Goal: Transaction & Acquisition: Purchase product/service

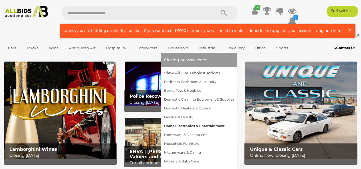
click at [180, 126] on link "Home Electronics & Entertainment" at bounding box center [199, 126] width 70 height 9
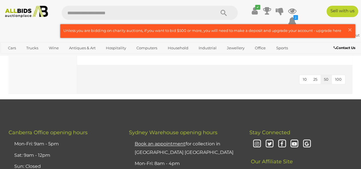
scroll to position [2566, 0]
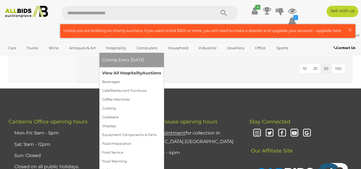
click at [117, 73] on link "View All Hospitality Auctions" at bounding box center [131, 73] width 59 height 9
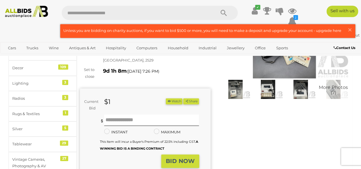
scroll to position [29, 0]
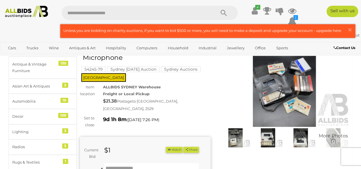
click at [278, 101] on img at bounding box center [284, 85] width 131 height 84
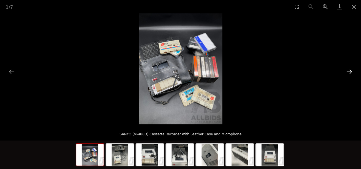
click at [345, 72] on button "Next slide" at bounding box center [349, 71] width 12 height 11
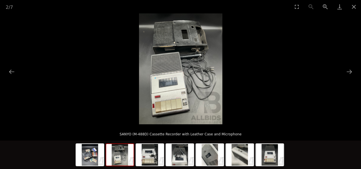
click at [163, 86] on img at bounding box center [180, 68] width 83 height 111
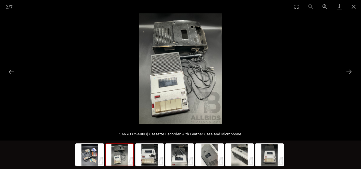
click at [163, 86] on img at bounding box center [180, 68] width 83 height 111
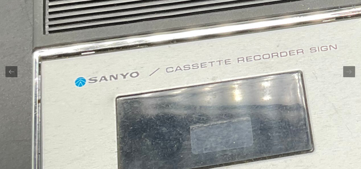
scroll to position [0, 1]
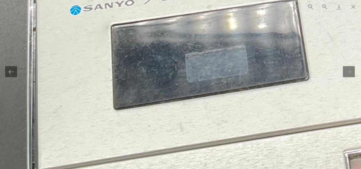
drag, startPoint x: 204, startPoint y: 88, endPoint x: 203, endPoint y: 60, distance: 27.4
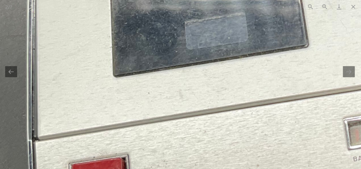
drag, startPoint x: 206, startPoint y: 69, endPoint x: 170, endPoint y: 13, distance: 66.3
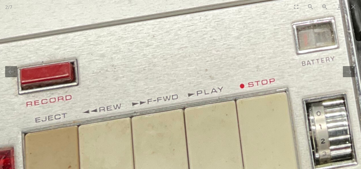
scroll to position [0, 1]
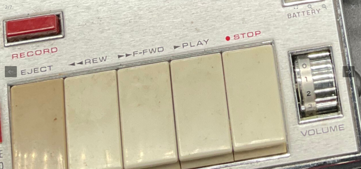
drag, startPoint x: 186, startPoint y: 77, endPoint x: 172, endPoint y: 29, distance: 49.8
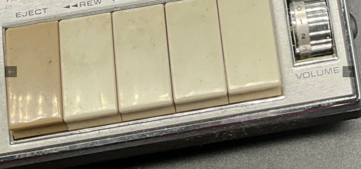
drag, startPoint x: 189, startPoint y: 89, endPoint x: 184, endPoint y: 47, distance: 41.9
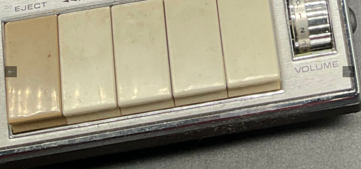
drag, startPoint x: 194, startPoint y: 50, endPoint x: 266, endPoint y: 143, distance: 117.9
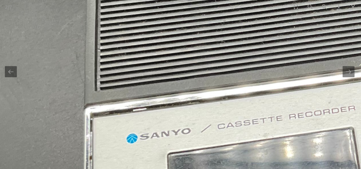
drag, startPoint x: 225, startPoint y: 62, endPoint x: 205, endPoint y: 137, distance: 77.3
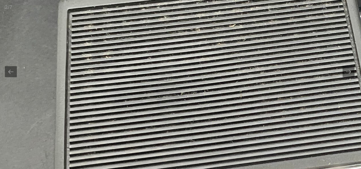
drag, startPoint x: 210, startPoint y: 83, endPoint x: 191, endPoint y: 108, distance: 31.4
click at [191, 106] on img at bounding box center [364, 141] width 861 height 1149
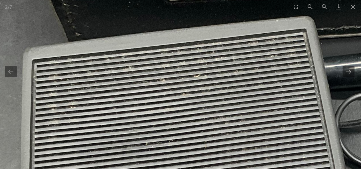
drag, startPoint x: 250, startPoint y: 110, endPoint x: 207, endPoint y: 70, distance: 59.1
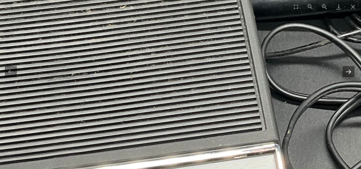
click at [349, 72] on button "Next slide" at bounding box center [348, 71] width 12 height 11
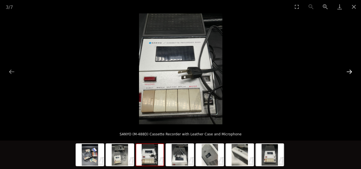
click at [349, 72] on button "Next slide" at bounding box center [349, 71] width 12 height 11
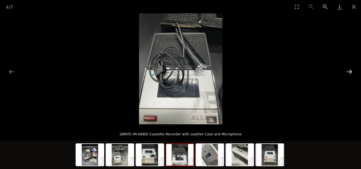
click at [349, 72] on button "Next slide" at bounding box center [349, 71] width 12 height 11
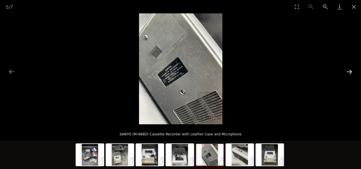
click at [349, 72] on button "Next slide" at bounding box center [349, 71] width 12 height 11
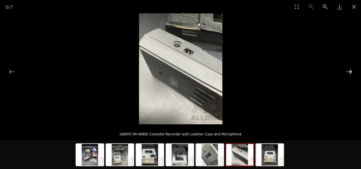
click at [349, 72] on button "Next slide" at bounding box center [349, 71] width 12 height 11
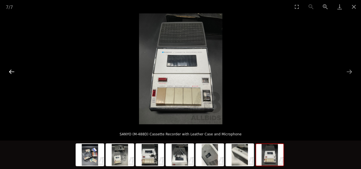
click at [10, 71] on button "Previous slide" at bounding box center [12, 71] width 12 height 11
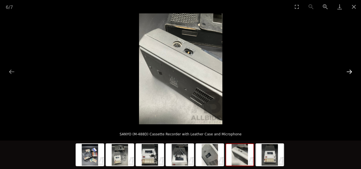
click at [348, 72] on button "Next slide" at bounding box center [349, 71] width 12 height 11
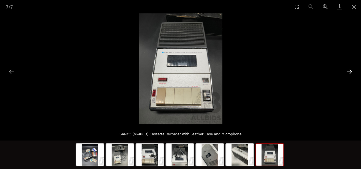
click at [348, 72] on button "Next slide" at bounding box center [349, 71] width 12 height 11
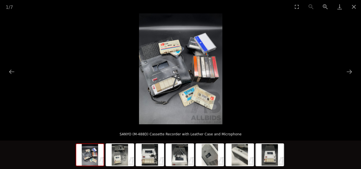
click at [171, 79] on img at bounding box center [180, 68] width 83 height 111
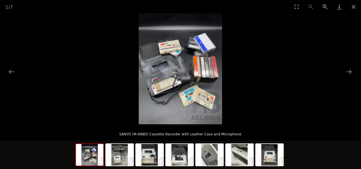
click at [171, 79] on img at bounding box center [180, 68] width 83 height 111
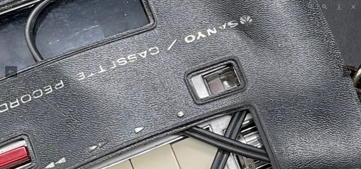
drag, startPoint x: 226, startPoint y: 85, endPoint x: 148, endPoint y: 90, distance: 78.0
click at [153, 90] on img at bounding box center [270, 50] width 861 height 1149
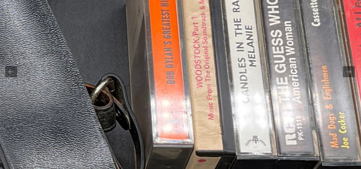
drag, startPoint x: 201, startPoint y: 79, endPoint x: 167, endPoint y: 117, distance: 51.1
click at [168, 117] on img at bounding box center [9, 68] width 861 height 1149
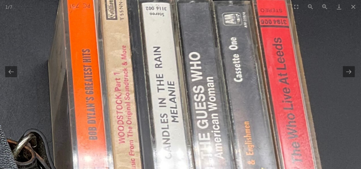
scroll to position [0, 1]
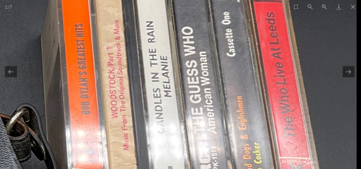
drag, startPoint x: 163, startPoint y: 77, endPoint x: 138, endPoint y: 52, distance: 35.9
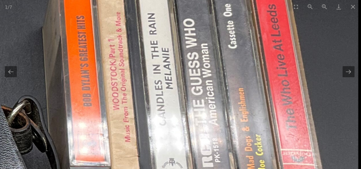
drag, startPoint x: 196, startPoint y: 103, endPoint x: 183, endPoint y: 100, distance: 13.2
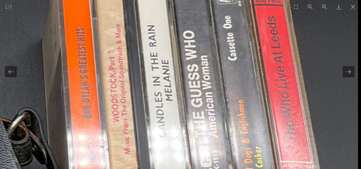
drag, startPoint x: 247, startPoint y: 115, endPoint x: 226, endPoint y: 135, distance: 29.4
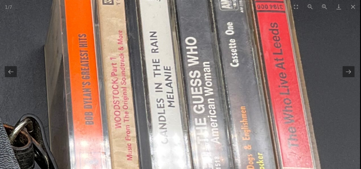
drag, startPoint x: 222, startPoint y: 111, endPoint x: 198, endPoint y: 72, distance: 46.0
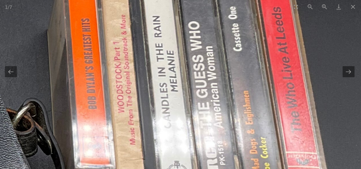
drag, startPoint x: 222, startPoint y: 88, endPoint x: 222, endPoint y: 118, distance: 30.2
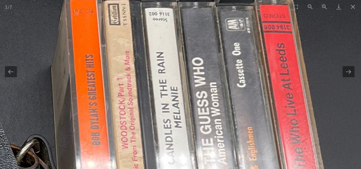
drag, startPoint x: 210, startPoint y: 43, endPoint x: 221, endPoint y: 118, distance: 75.8
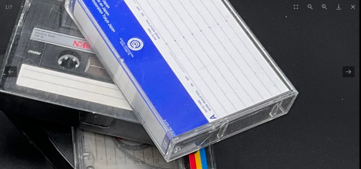
drag, startPoint x: 207, startPoint y: 82, endPoint x: 185, endPoint y: 54, distance: 35.8
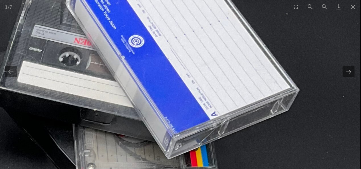
drag, startPoint x: 200, startPoint y: 100, endPoint x: 208, endPoint y: 52, distance: 48.8
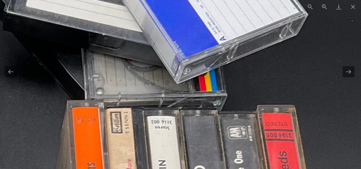
drag, startPoint x: 205, startPoint y: 57, endPoint x: 218, endPoint y: 100, distance: 44.3
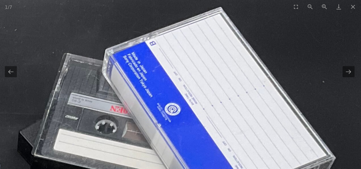
drag, startPoint x: 208, startPoint y: 56, endPoint x: 218, endPoint y: 132, distance: 76.4
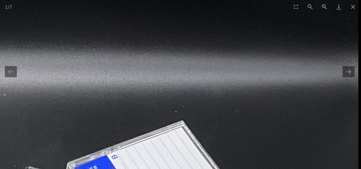
drag, startPoint x: 216, startPoint y: 126, endPoint x: 158, endPoint y: 40, distance: 103.3
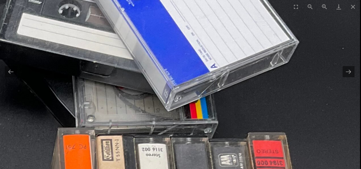
drag, startPoint x: 182, startPoint y: 79, endPoint x: 180, endPoint y: 96, distance: 17.2
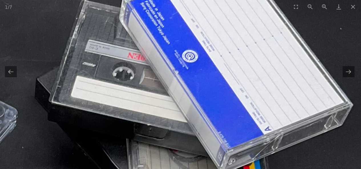
drag, startPoint x: 180, startPoint y: 62, endPoint x: 233, endPoint y: 121, distance: 79.8
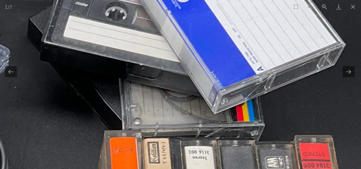
drag, startPoint x: 240, startPoint y: 93, endPoint x: 225, endPoint y: 24, distance: 70.7
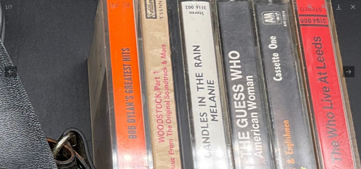
drag, startPoint x: 244, startPoint y: 43, endPoint x: 246, endPoint y: 31, distance: 13.0
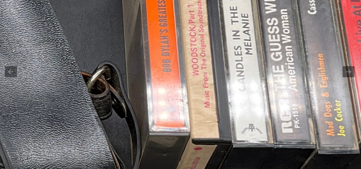
drag, startPoint x: 268, startPoint y: 82, endPoint x: 233, endPoint y: 24, distance: 67.7
click at [233, 24] on img at bounding box center [5, 56] width 861 height 1149
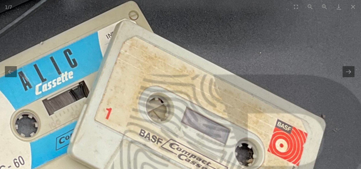
drag, startPoint x: 236, startPoint y: 65, endPoint x: 255, endPoint y: 39, distance: 31.7
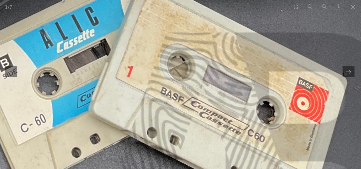
drag, startPoint x: 248, startPoint y: 74, endPoint x: 266, endPoint y: 54, distance: 26.2
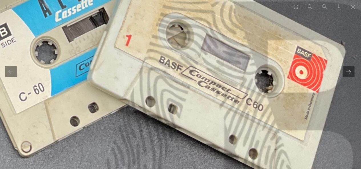
drag, startPoint x: 272, startPoint y: 94, endPoint x: 186, endPoint y: 24, distance: 110.5
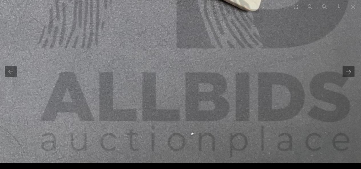
drag, startPoint x: 225, startPoint y: 64, endPoint x: 232, endPoint y: 21, distance: 44.4
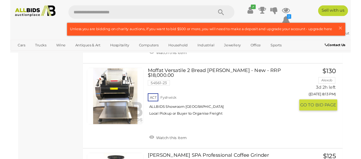
scroll to position [3268, 0]
